Goal: Find specific fact: Find specific fact

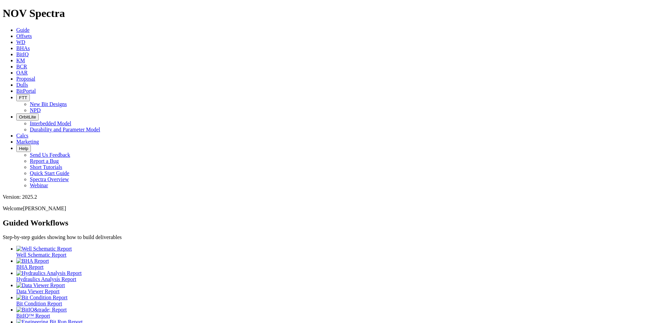
click at [16, 82] on icon at bounding box center [16, 85] width 0 height 6
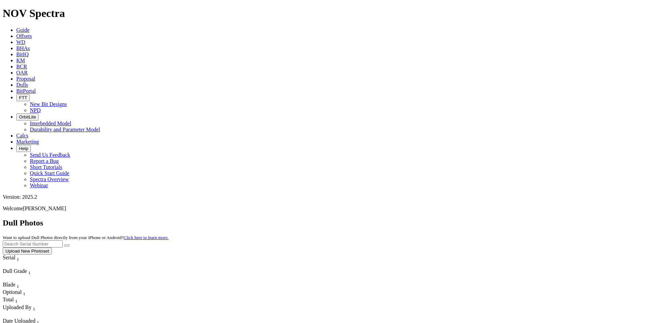
click at [63, 241] on input "text" at bounding box center [33, 244] width 60 height 7
paste input "A319111"
type input "A319111"
click at [67, 246] on icon "submit" at bounding box center [67, 246] width 0 height 0
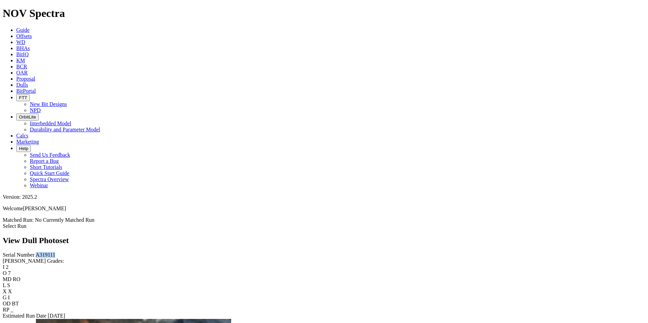
drag, startPoint x: 32, startPoint y: 60, endPoint x: 14, endPoint y: 59, distance: 18.0
click at [36, 252] on span "A319111" at bounding box center [46, 255] width 20 height 6
drag, startPoint x: 14, startPoint y: 59, endPoint x: 18, endPoint y: 60, distance: 4.1
copy span "A319111"
